Goal: Navigation & Orientation: Find specific page/section

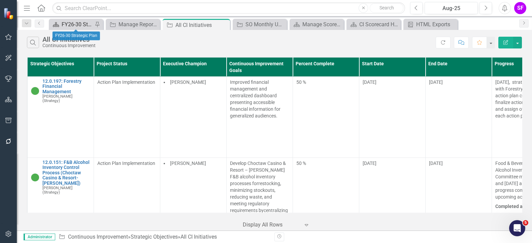
click at [71, 22] on div "FY26-30 Strategic Plan" at bounding box center [77, 24] width 31 height 8
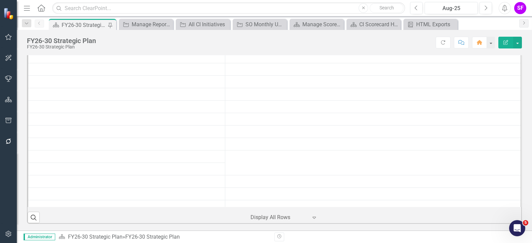
scroll to position [253, 0]
click at [25, 7] on icon "Menu" at bounding box center [27, 7] width 9 height 7
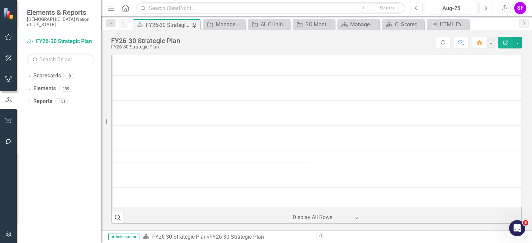
scroll to position [260, 0]
click at [38, 72] on link "Scorecards" at bounding box center [47, 76] width 28 height 8
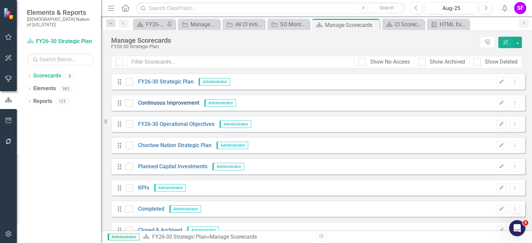
click at [159, 102] on link "Continuous Improvement" at bounding box center [166, 103] width 66 height 8
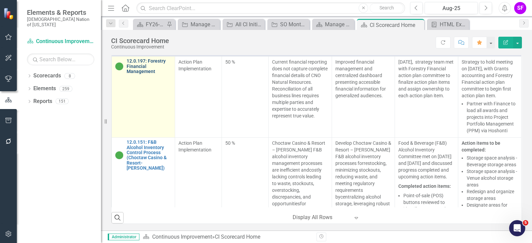
click at [144, 74] on link "12.0.197: Forestry Financial Management" at bounding box center [149, 66] width 45 height 15
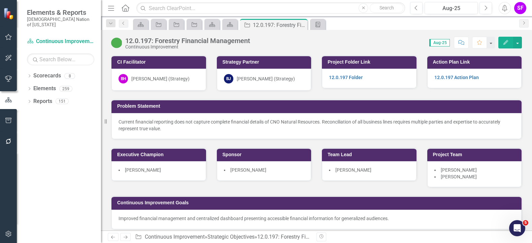
drag, startPoint x: 111, startPoint y: 7, endPoint x: 382, endPoint y: 162, distance: 311.3
click at [111, 7] on icon "Menu" at bounding box center [111, 7] width 9 height 7
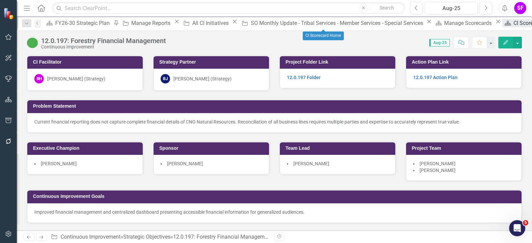
click at [514, 25] on div "CI Scorecard Home" at bounding box center [537, 23] width 47 height 8
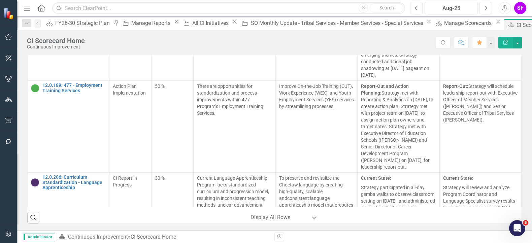
scroll to position [5977, 0]
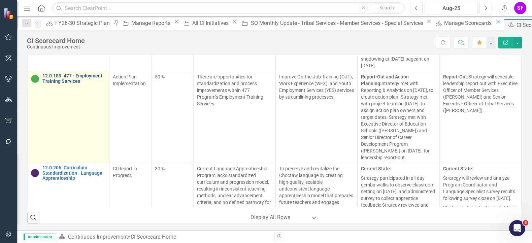
click at [81, 73] on link "12.0.189: 477 - Employment Training Services" at bounding box center [73, 78] width 63 height 10
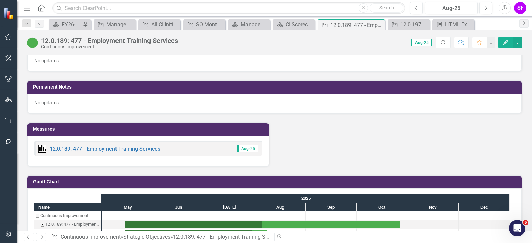
scroll to position [631, 0]
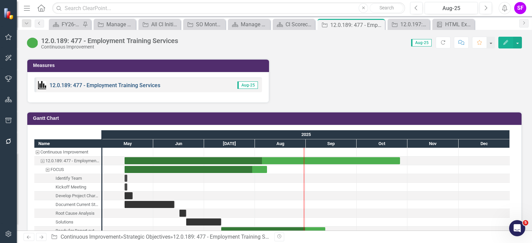
click at [118, 82] on link "12.0.189: 477 - Employment Training Services" at bounding box center [104, 85] width 111 height 6
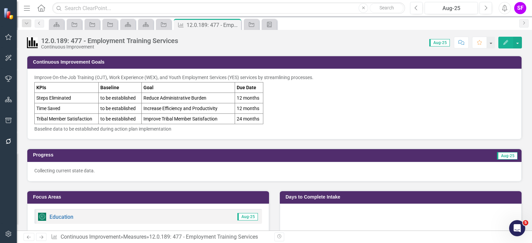
drag, startPoint x: 321, startPoint y: 131, endPoint x: 323, endPoint y: 128, distance: 4.3
click at [322, 130] on p "Baseline data to be established during action plan implementation" at bounding box center [274, 128] width 480 height 8
click at [294, 65] on td "Continuous Improvement Goals" at bounding box center [275, 63] width 485 height 10
drag, startPoint x: 353, startPoint y: 83, endPoint x: 357, endPoint y: 83, distance: 4.1
click at [356, 83] on div "Improve On-the-Job Training (OJT), Work Experience (WEX), and Youth Employment …" at bounding box center [274, 103] width 480 height 58
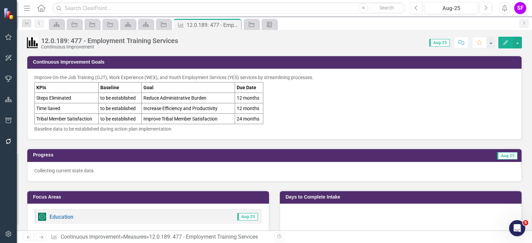
click at [357, 83] on div "Improve On-the-Job Training (OJT), Work Experience (WEX), and Youth Employment …" at bounding box center [274, 103] width 480 height 58
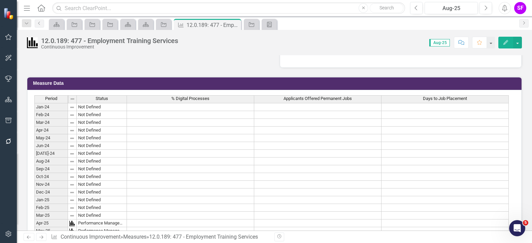
scroll to position [379, 0]
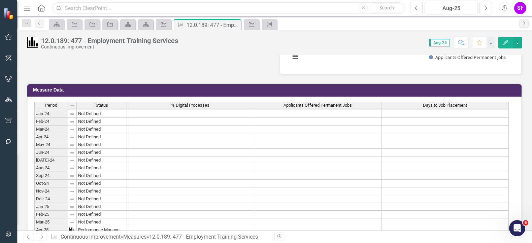
click at [102, 2] on input "text" at bounding box center [228, 8] width 353 height 12
type input "f"
click at [146, 25] on icon "Scorecard" at bounding box center [145, 24] width 7 height 5
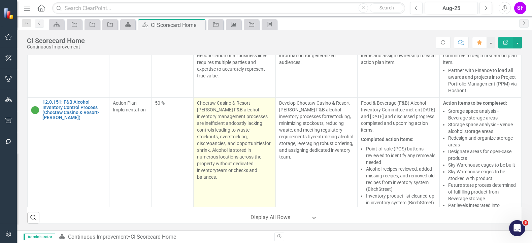
scroll to position [42, 0]
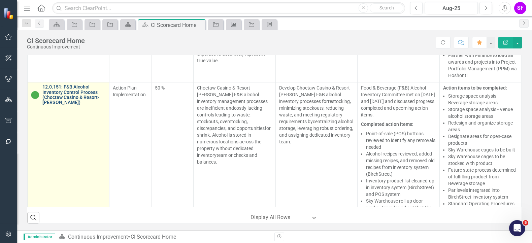
click at [52, 105] on link "12.0.151: F&B Alcohol Inventory Control Process (Choctaw Casino & Resort-[PERSO…" at bounding box center [73, 95] width 63 height 21
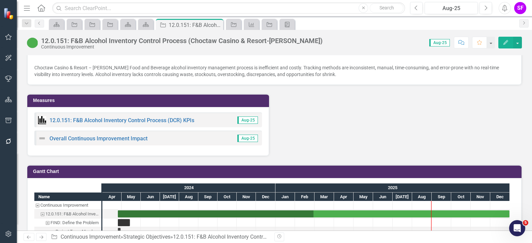
scroll to position [1108, 0]
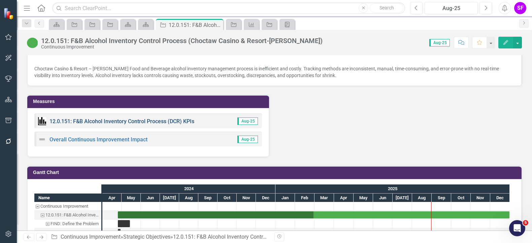
click at [111, 118] on link "12.0.151: F&B Alcohol Inventory Control Process (DCR) KPIs" at bounding box center [121, 121] width 145 height 6
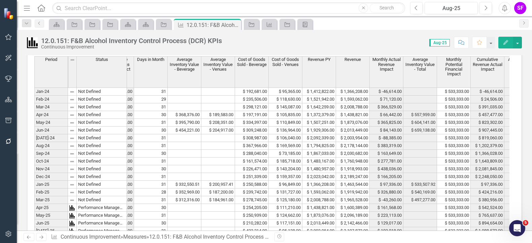
scroll to position [564, 0]
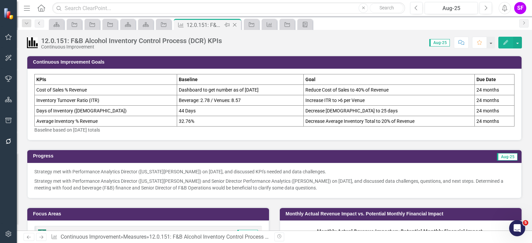
click at [234, 24] on icon at bounding box center [235, 25] width 4 height 4
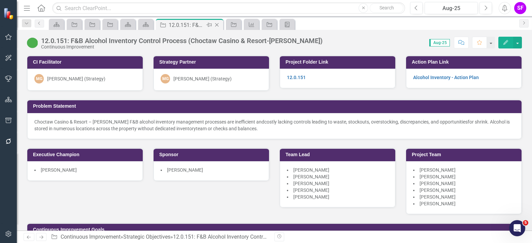
click at [219, 26] on icon "Close" at bounding box center [216, 24] width 7 height 5
